Goal: Task Accomplishment & Management: Manage account settings

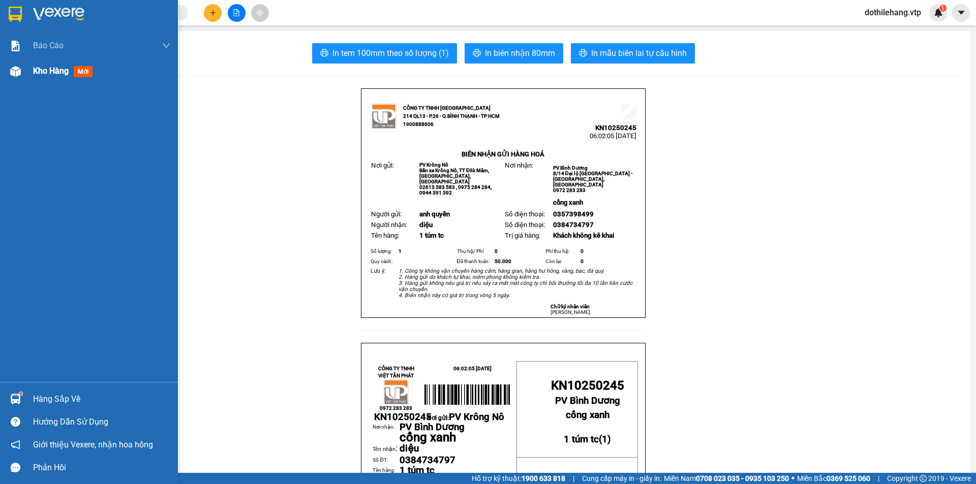
click at [108, 77] on div "Kho hàng mới" at bounding box center [101, 70] width 137 height 25
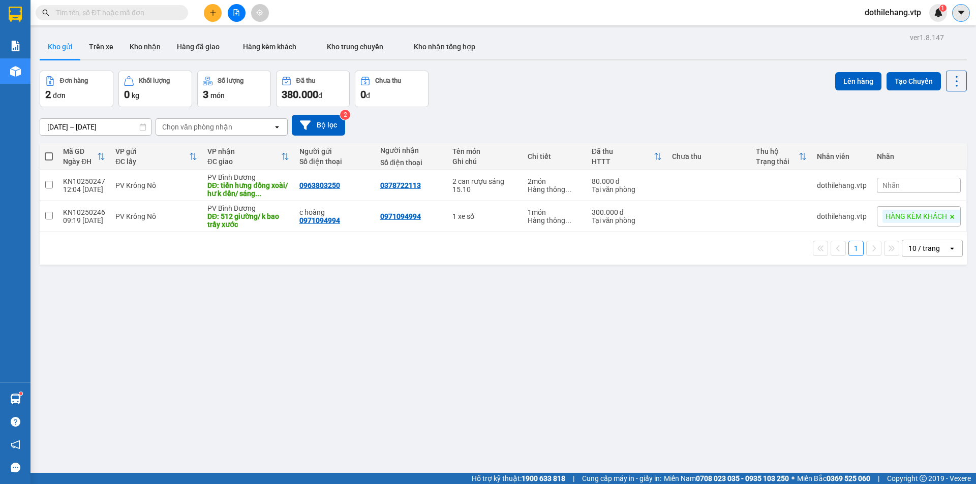
click at [965, 16] on icon "caret-down" at bounding box center [961, 12] width 9 height 9
click at [884, 9] on span "dothilehang.vtp" at bounding box center [892, 12] width 73 height 13
click at [874, 34] on span "Đăng xuất" at bounding box center [897, 31] width 52 height 11
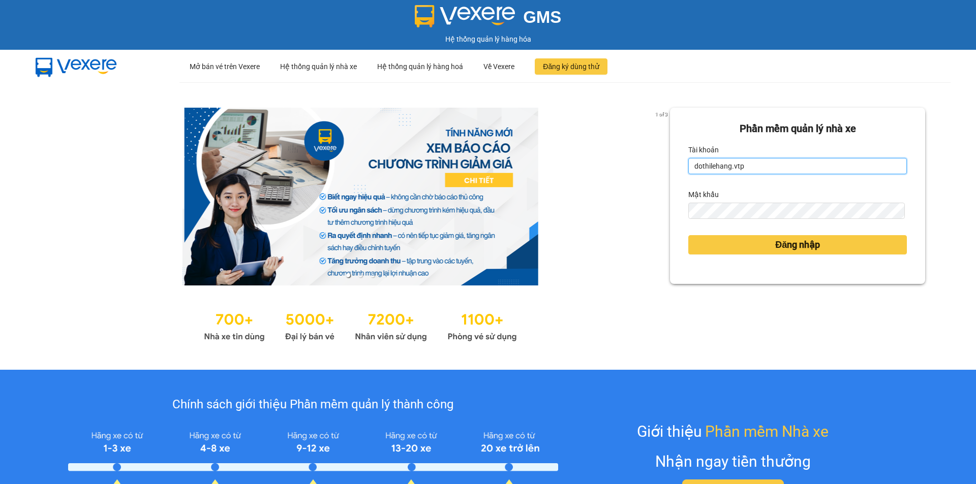
drag, startPoint x: 722, startPoint y: 171, endPoint x: 730, endPoint y: 164, distance: 10.8
click at [722, 170] on input "dothilehang.vtp" at bounding box center [797, 166] width 219 height 16
type input "vuthinhan.vtp"
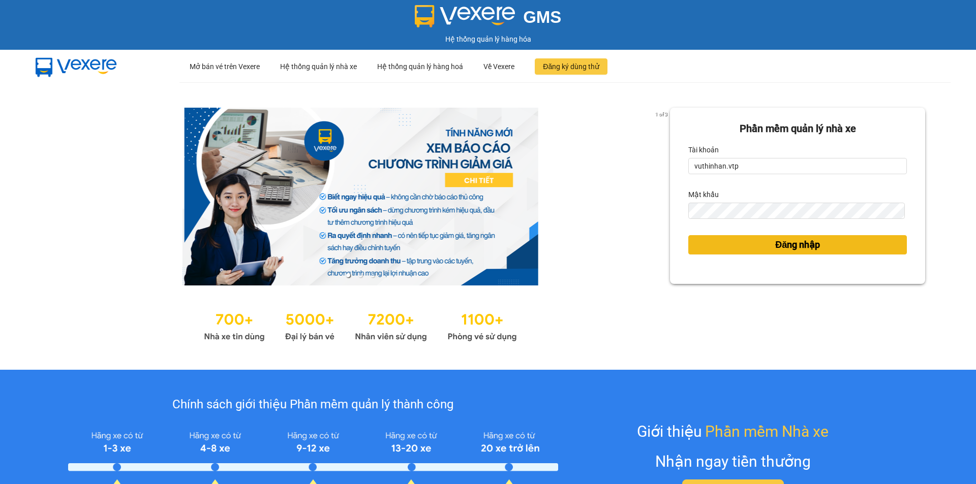
click at [734, 242] on button "Đăng nhập" at bounding box center [797, 244] width 219 height 19
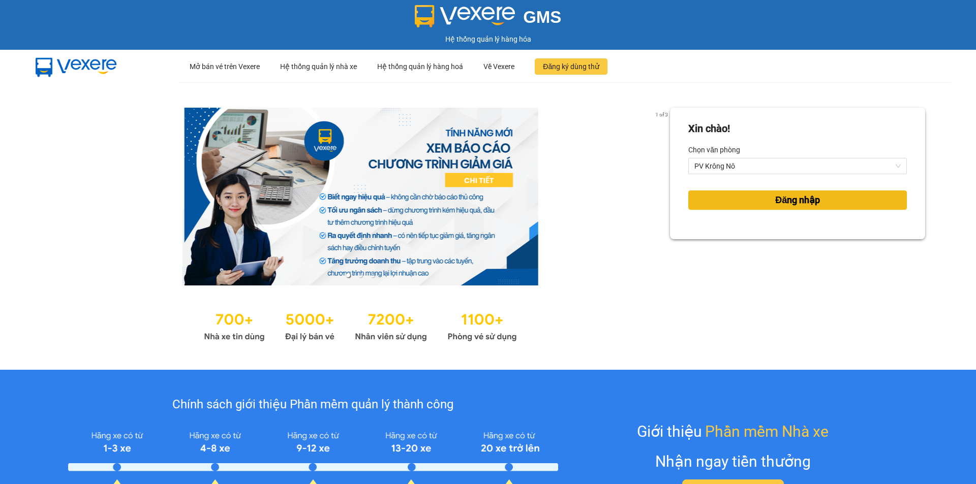
click at [763, 206] on button "Đăng nhập" at bounding box center [797, 200] width 219 height 19
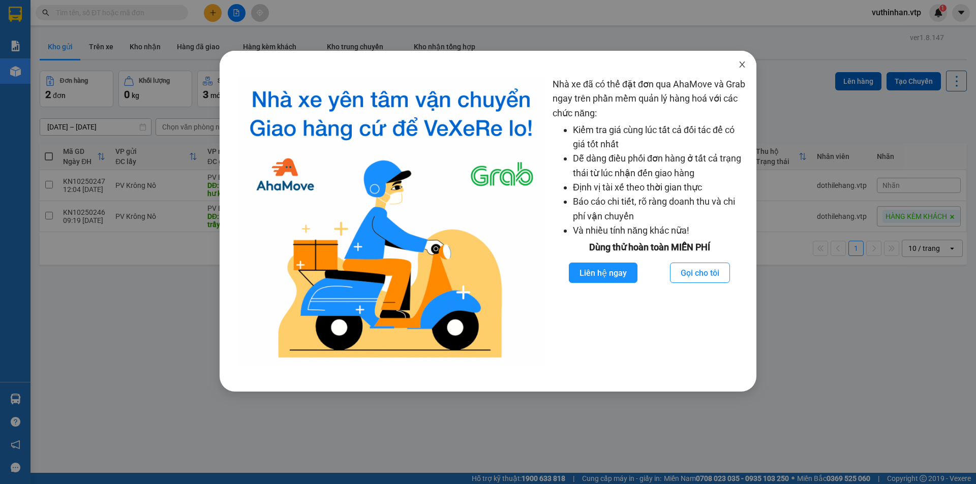
click at [743, 63] on icon "close" at bounding box center [742, 64] width 8 height 8
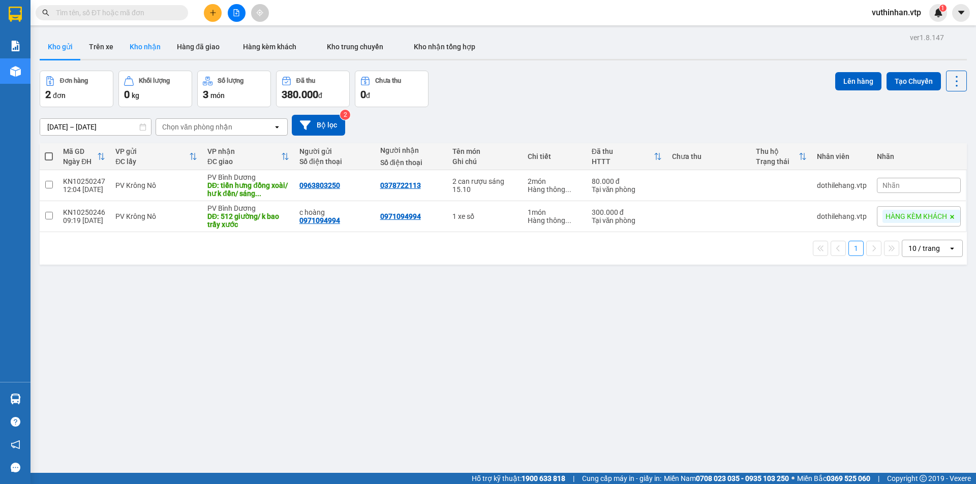
click at [133, 47] on button "Kho nhận" at bounding box center [144, 47] width 47 height 24
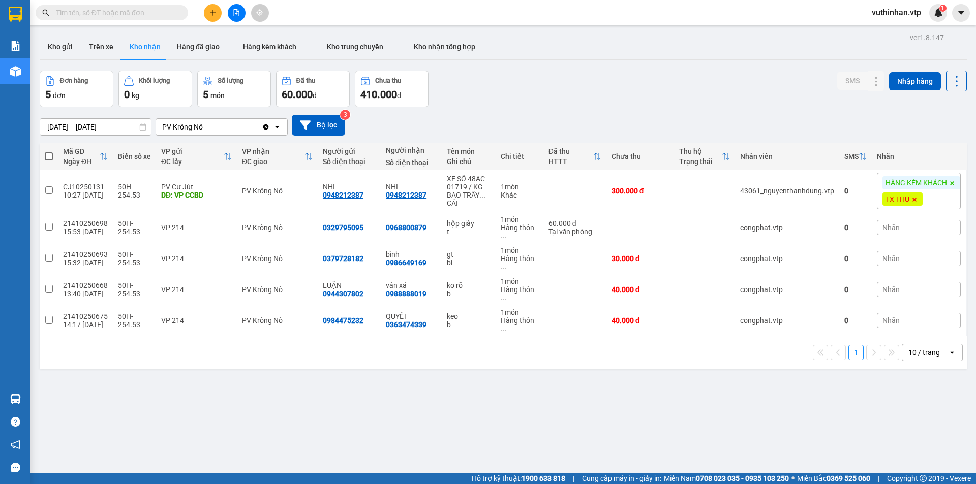
click at [923, 356] on div "10 / trang" at bounding box center [924, 353] width 32 height 10
click at [912, 337] on div "100 / trang" at bounding box center [924, 330] width 61 height 18
click at [70, 134] on div "ver 1.8.147 Kho gửi Trên xe Kho nhận Hàng đã giao Hàng kèm khách Kho trung chuy…" at bounding box center [503, 272] width 935 height 484
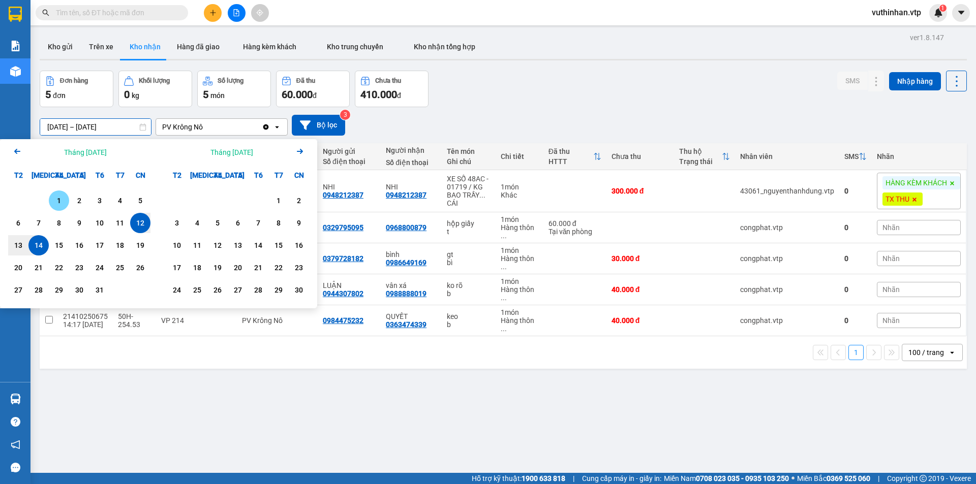
click at [60, 202] on div "1" at bounding box center [59, 201] width 14 height 12
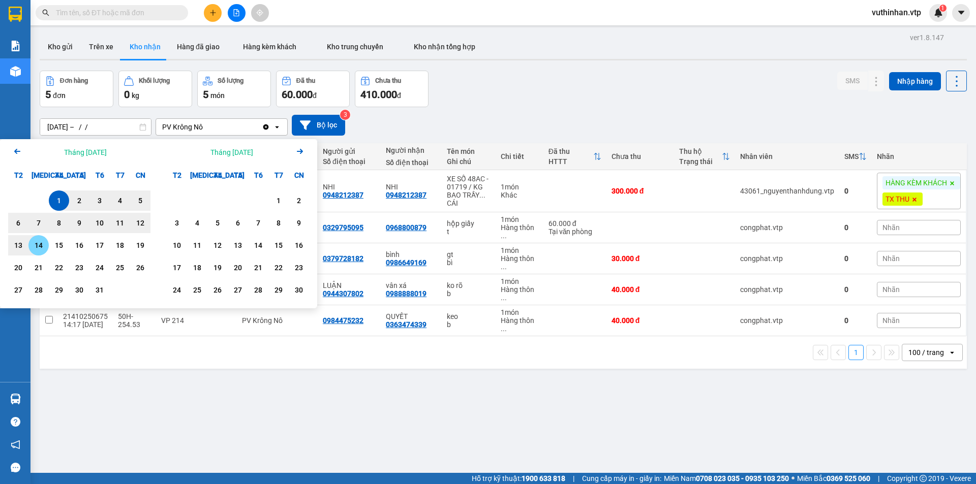
click at [41, 250] on div "14" at bounding box center [39, 245] width 14 height 12
type input "[DATE] – [DATE]"
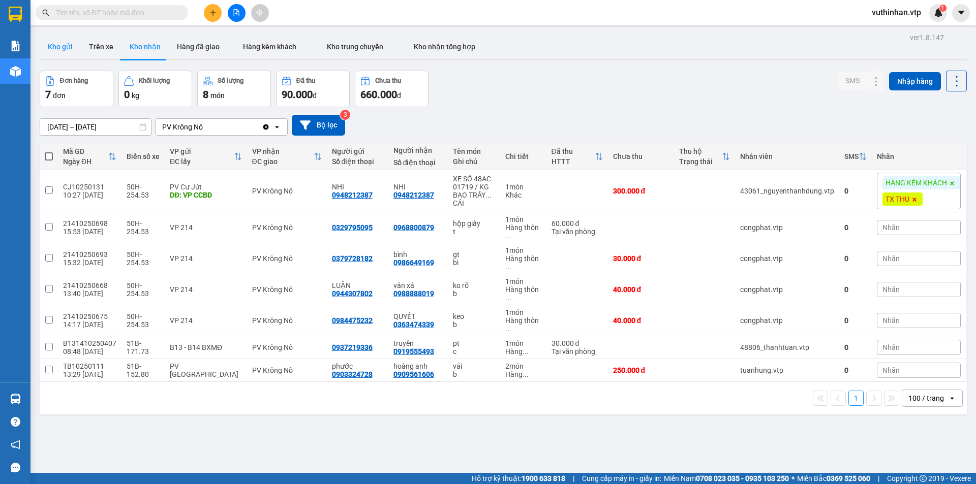
click at [64, 39] on button "Kho gửi" at bounding box center [60, 47] width 41 height 24
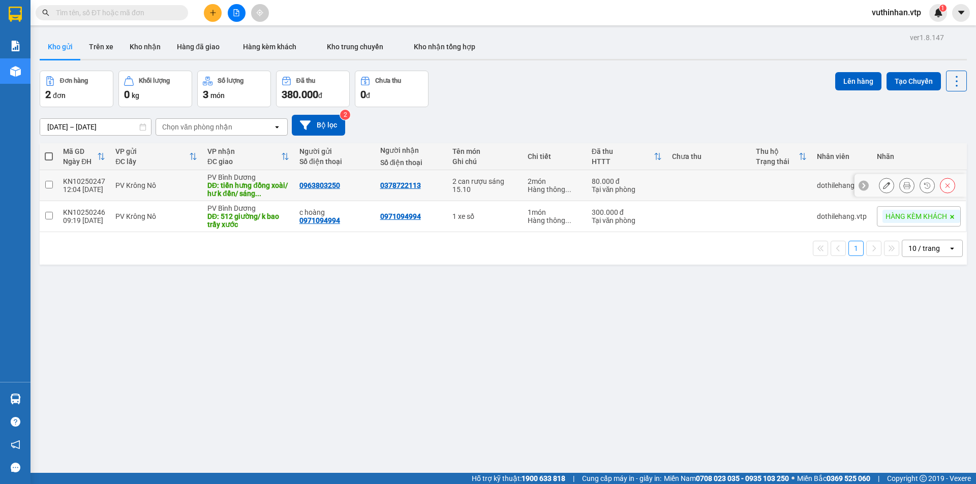
click at [358, 188] on div "0963803250" at bounding box center [334, 185] width 71 height 8
checkbox input "true"
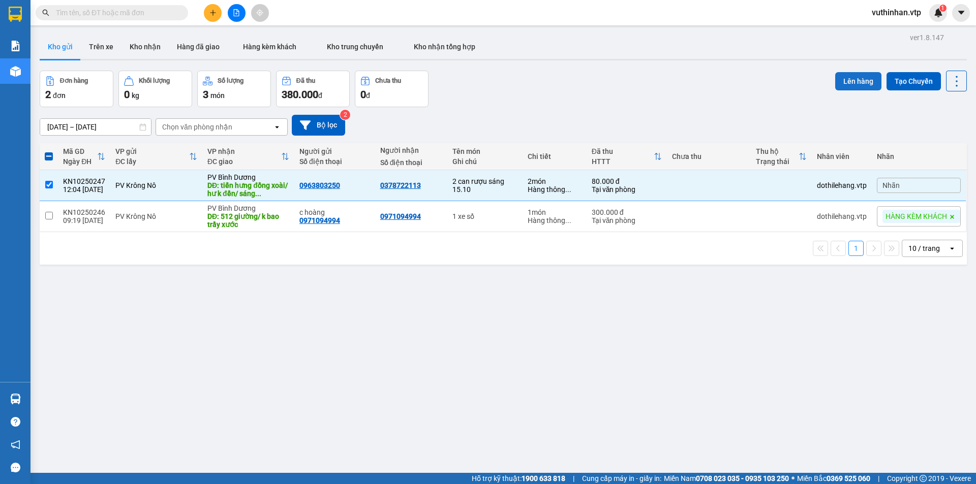
click at [839, 86] on button "Lên hàng" at bounding box center [858, 81] width 46 height 18
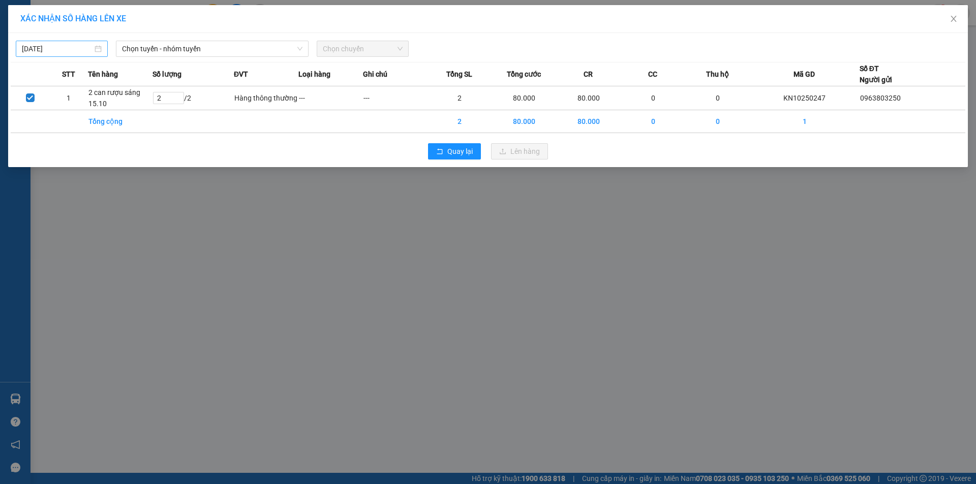
click at [81, 50] on body "Kết quả tìm kiếm ( 0 ) Bộ lọc No Data vuthinhan.vtp 1 Báo cáo BC giao hàng (nhà…" at bounding box center [488, 242] width 976 height 484
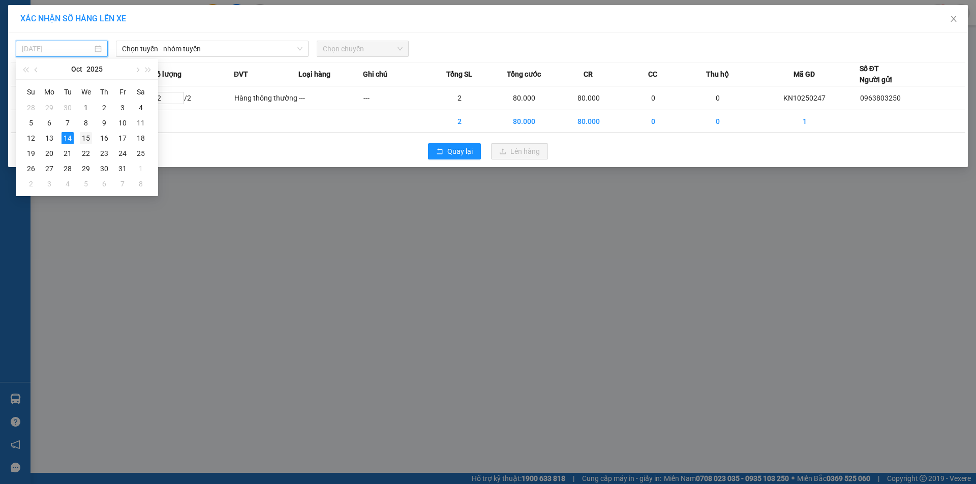
click at [81, 136] on div "15" at bounding box center [86, 138] width 12 height 12
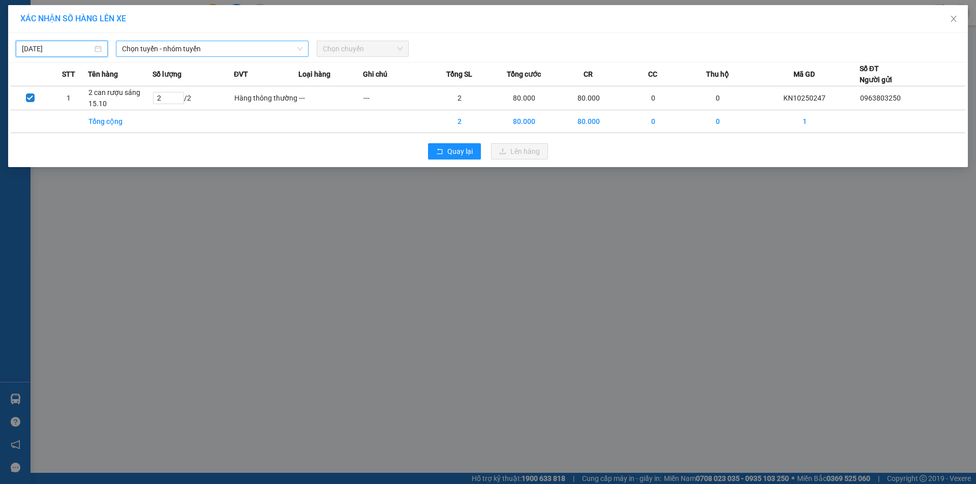
type input "[DATE]"
click at [185, 51] on span "Chọn tuyến - nhóm tuyến" at bounding box center [212, 48] width 180 height 15
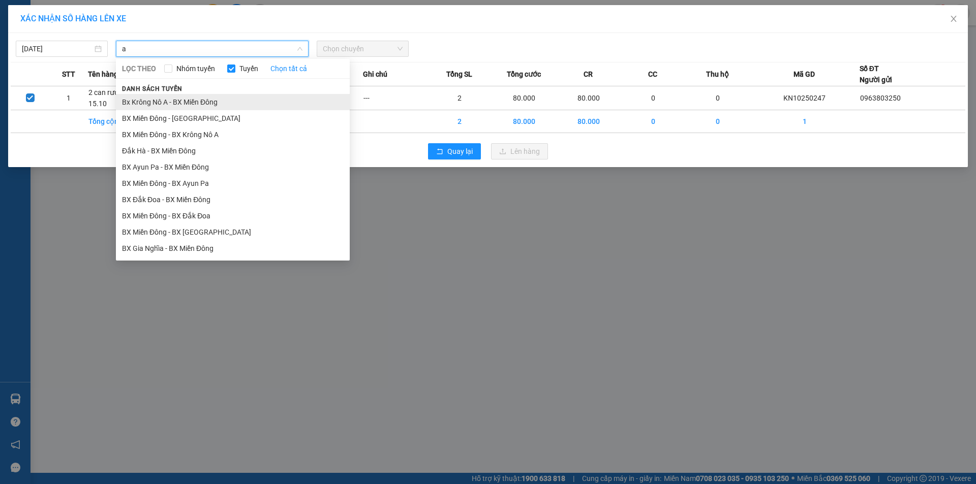
type input "a"
click at [156, 99] on li "Bx Krông Nô A - BX Miền Đông" at bounding box center [233, 102] width 234 height 16
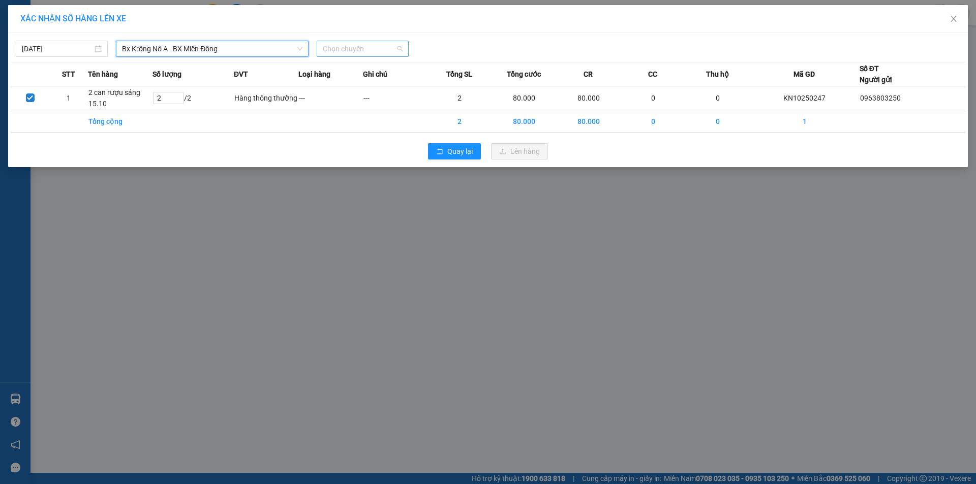
click at [330, 45] on span "Chọn chuyến" at bounding box center [363, 48] width 80 height 15
click at [346, 89] on div "07:00" at bounding box center [362, 85] width 79 height 11
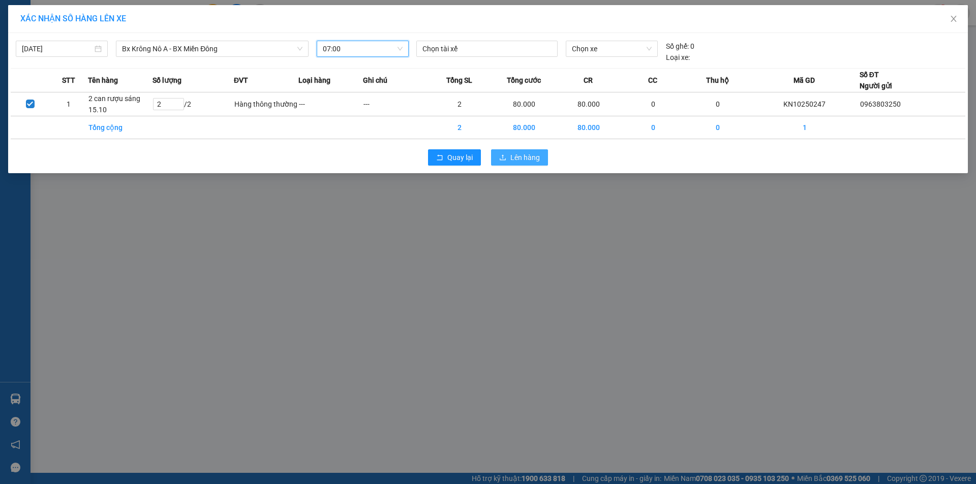
click at [505, 157] on icon "upload" at bounding box center [502, 157] width 7 height 7
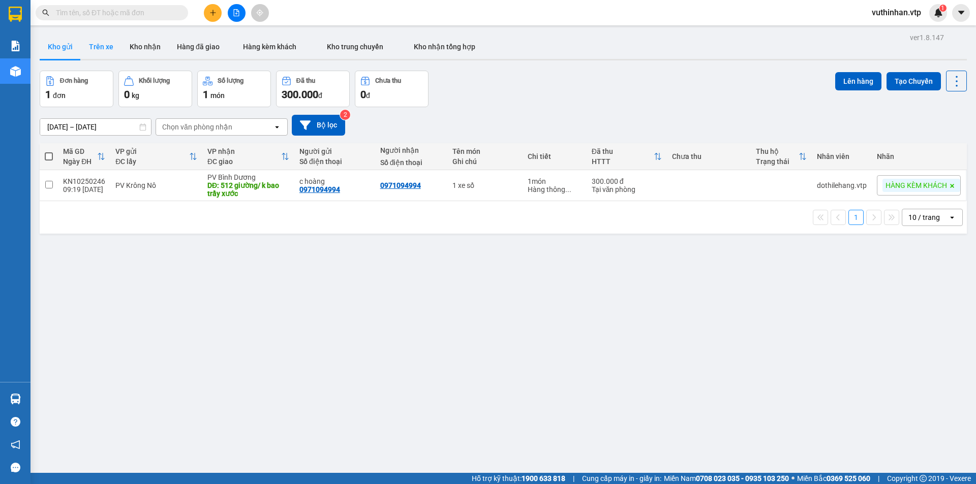
click at [106, 51] on button "Trên xe" at bounding box center [101, 47] width 41 height 24
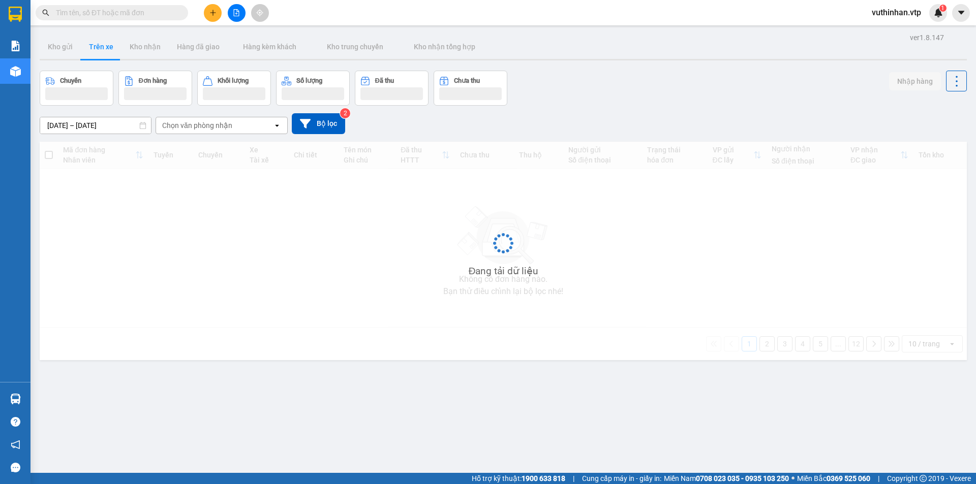
click at [192, 127] on div "Chọn văn phòng nhận" at bounding box center [197, 125] width 70 height 10
type input "kr"
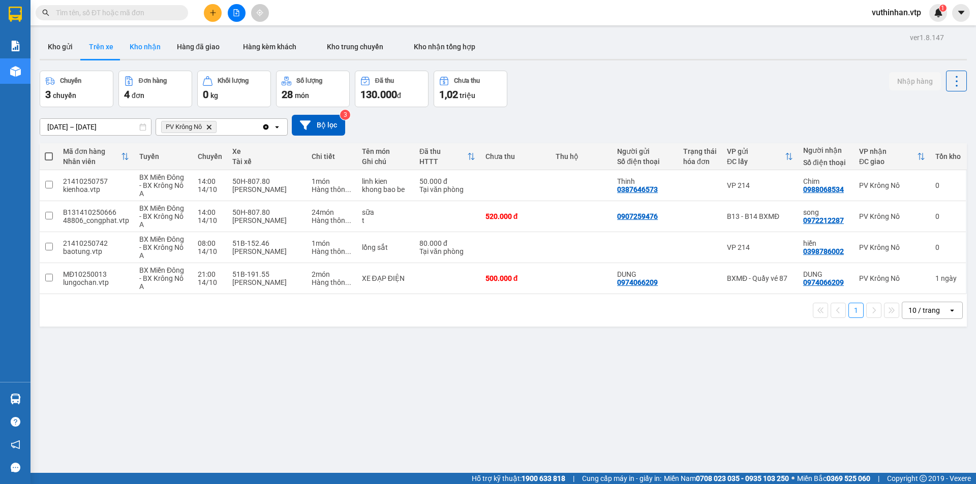
click at [145, 49] on button "Kho nhận" at bounding box center [144, 47] width 47 height 24
type input "[DATE] – [DATE]"
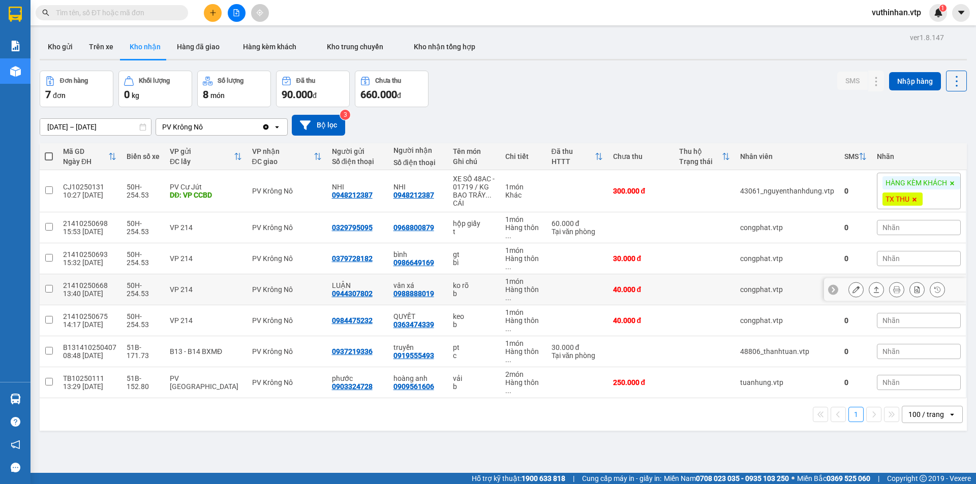
click at [572, 285] on td at bounding box center [577, 289] width 62 height 31
checkbox input "true"
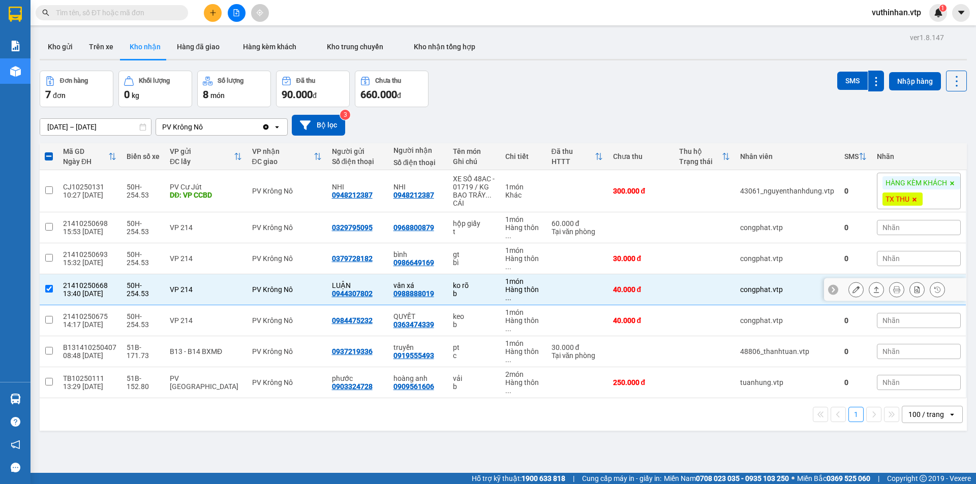
click at [873, 287] on icon at bounding box center [876, 289] width 7 height 7
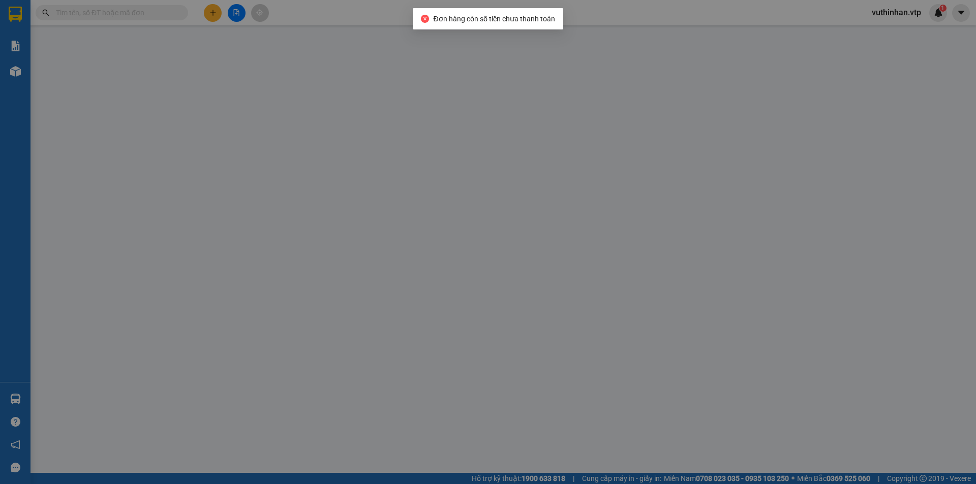
type input "0944307802"
type input "LUẬN"
type input "0988888019"
type input "vân xá"
type input "0"
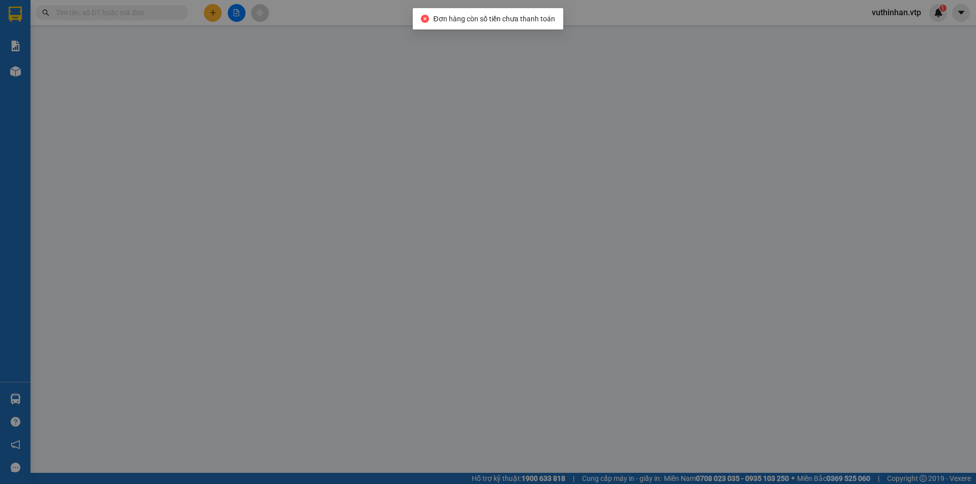
type input "40.000"
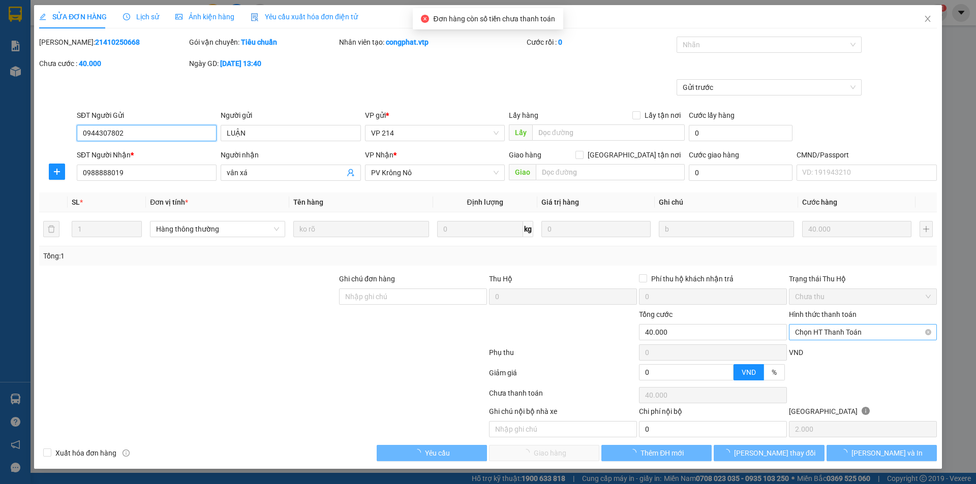
type input "2.000"
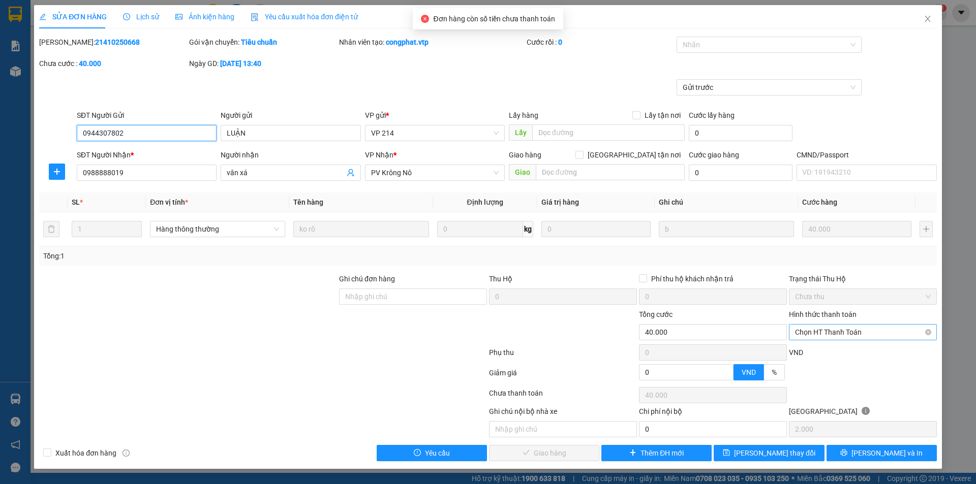
click at [832, 328] on span "Chọn HT Thanh Toán" at bounding box center [863, 332] width 136 height 15
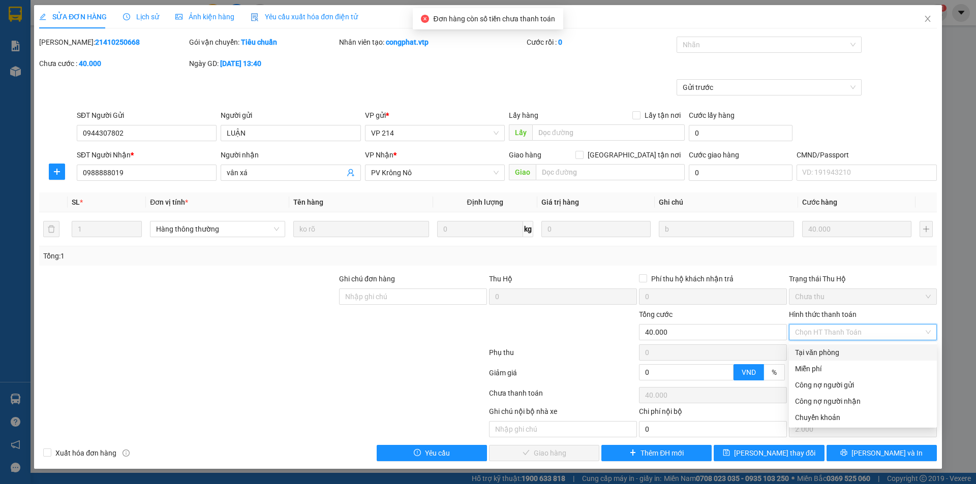
click at [828, 352] on div "Tại văn phòng" at bounding box center [863, 352] width 136 height 11
type input "0"
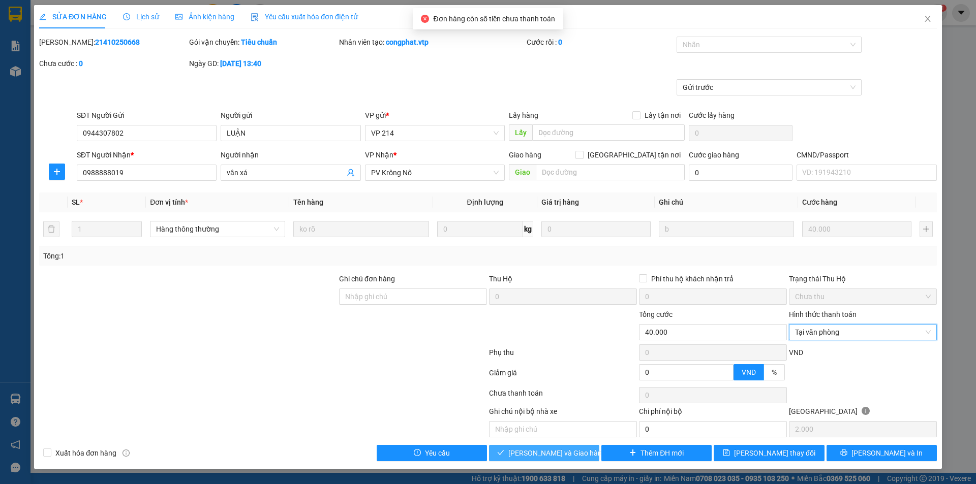
click at [532, 453] on span "[PERSON_NAME] và Giao hàng" at bounding box center [557, 453] width 98 height 11
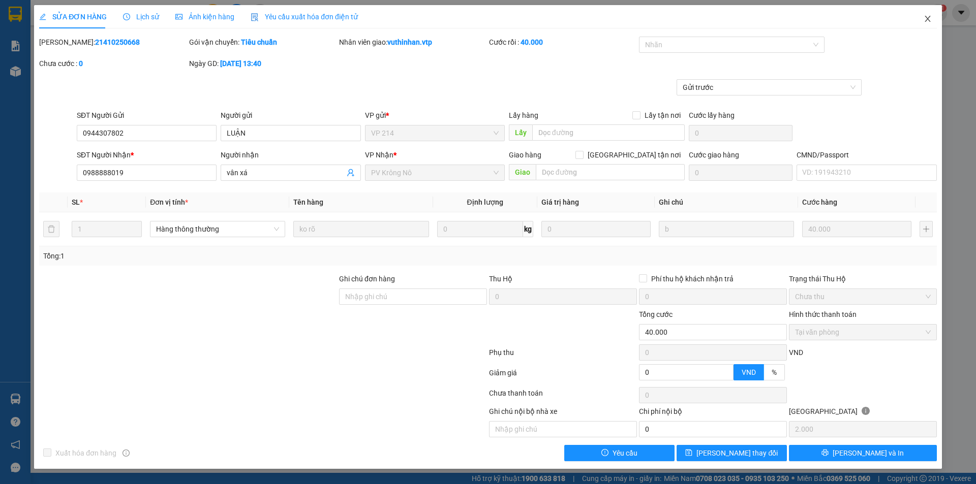
click at [929, 22] on icon "close" at bounding box center [928, 19] width 8 height 8
